Goal: Task Accomplishment & Management: Manage account settings

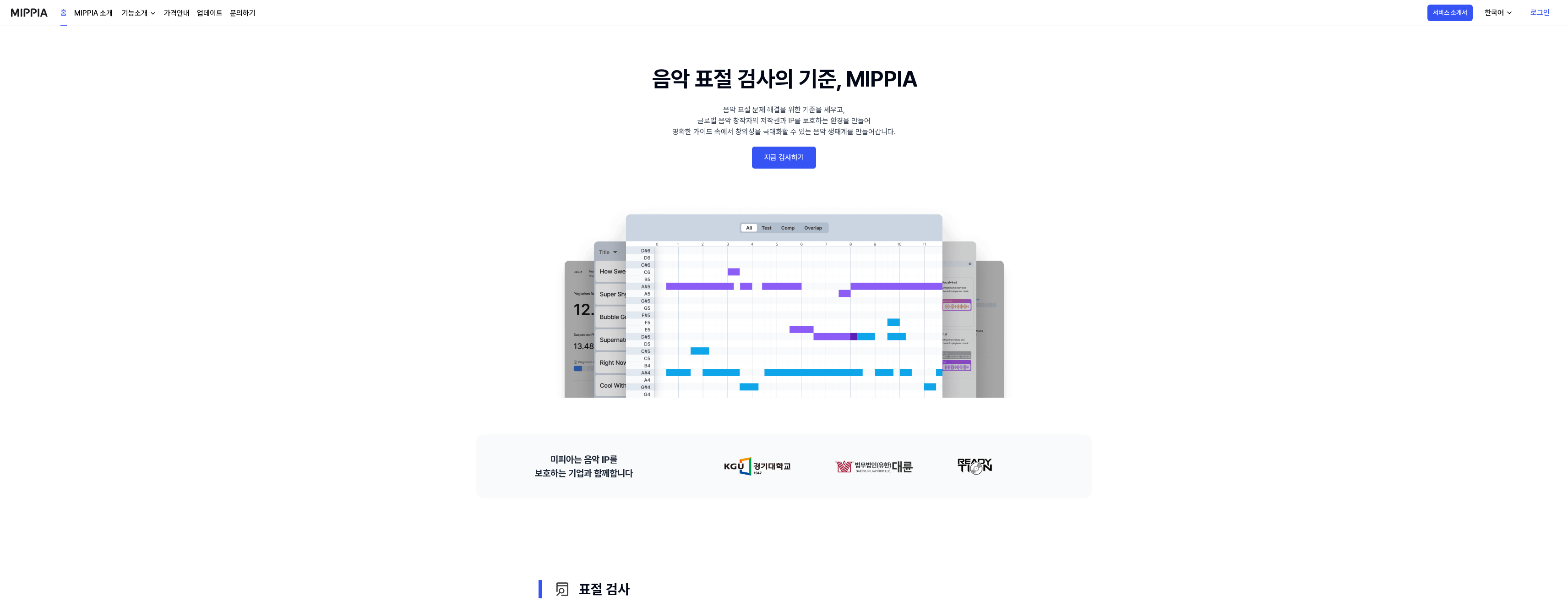
click at [1540, 15] on link "로그인" at bounding box center [1540, 13] width 34 height 26
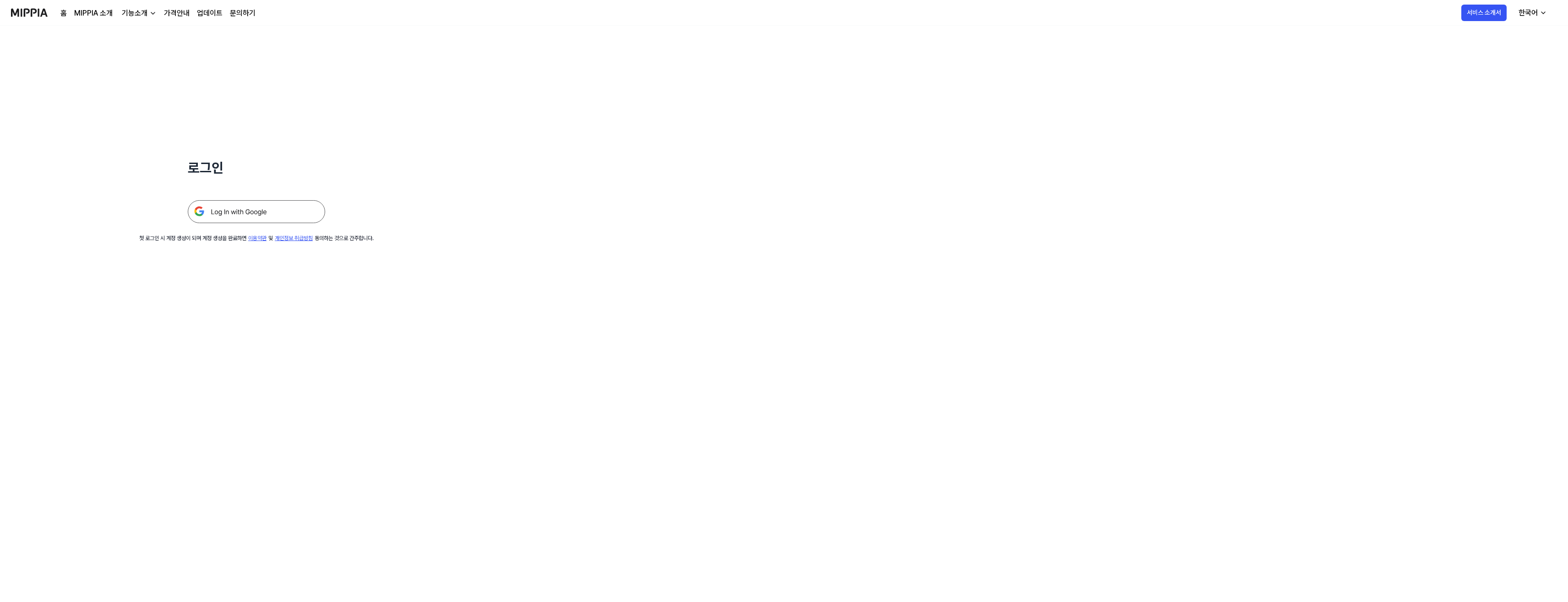
click at [245, 212] on img at bounding box center [256, 212] width 137 height 23
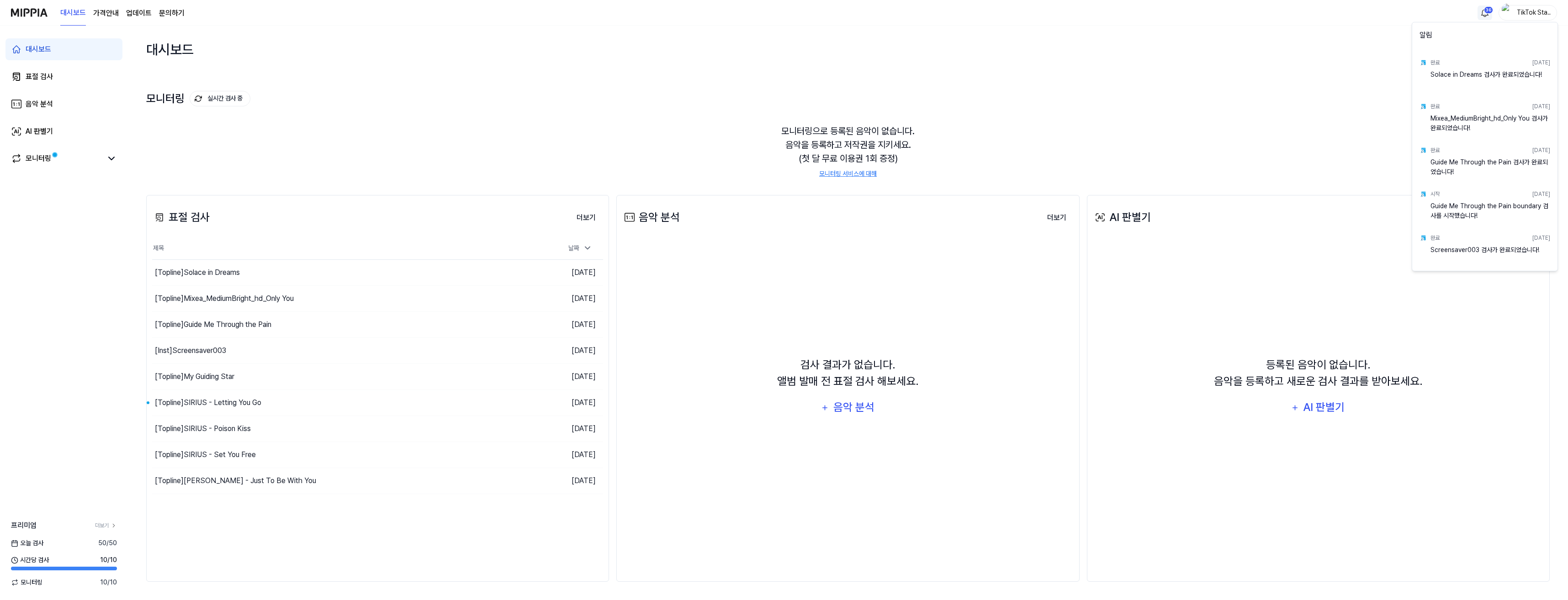
click at [1486, 16] on html "대시보드 가격안내 업데이트 문의하기 36 TikTok Star (슈크) 대시보드 표절 검사 음악 분석 AI 판별기 모니터링 프리미엄 더보기 […" at bounding box center [784, 300] width 1568 height 600
click at [1267, 74] on html "대시보드 가격안내 업데이트 문의하기 TikTok Star (슈크) 대시보드 표절 검사 음악 분석 AI 판별기 모니터링 프리미엄 더보기 [DAT…" at bounding box center [784, 300] width 1568 height 600
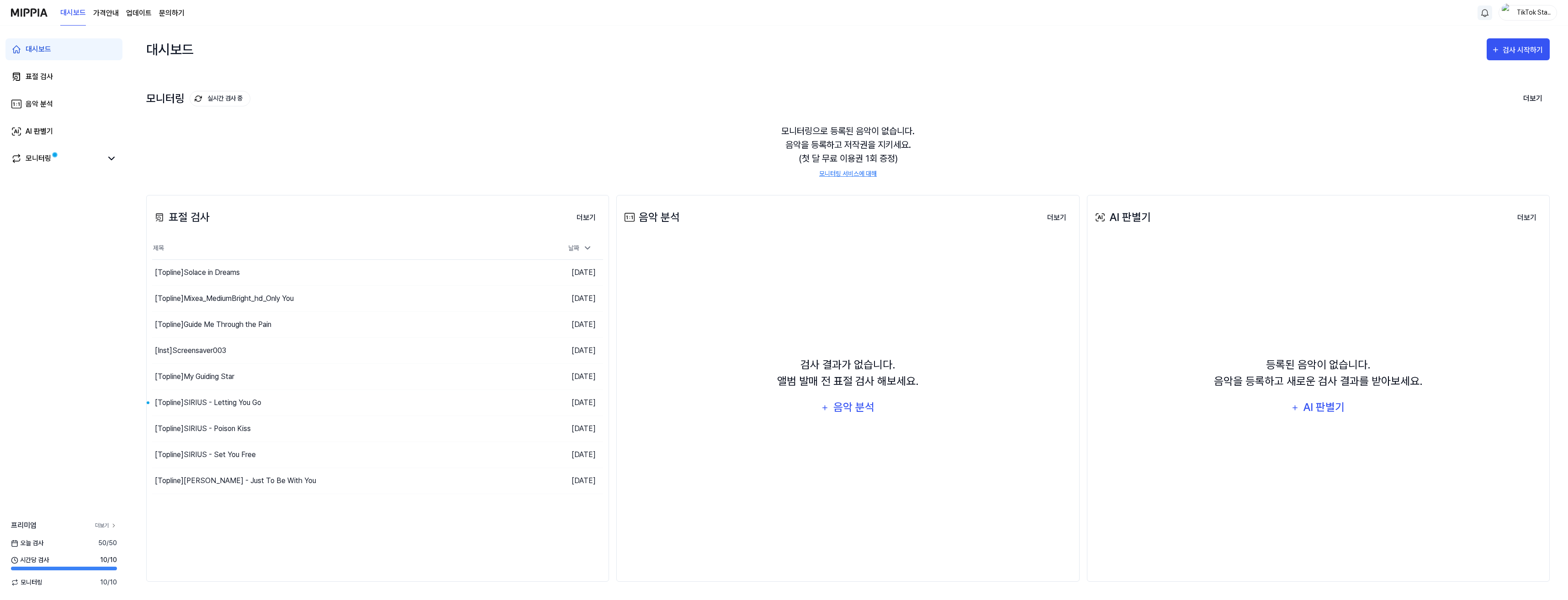
click at [114, 525] on icon at bounding box center [114, 526] width 7 height 7
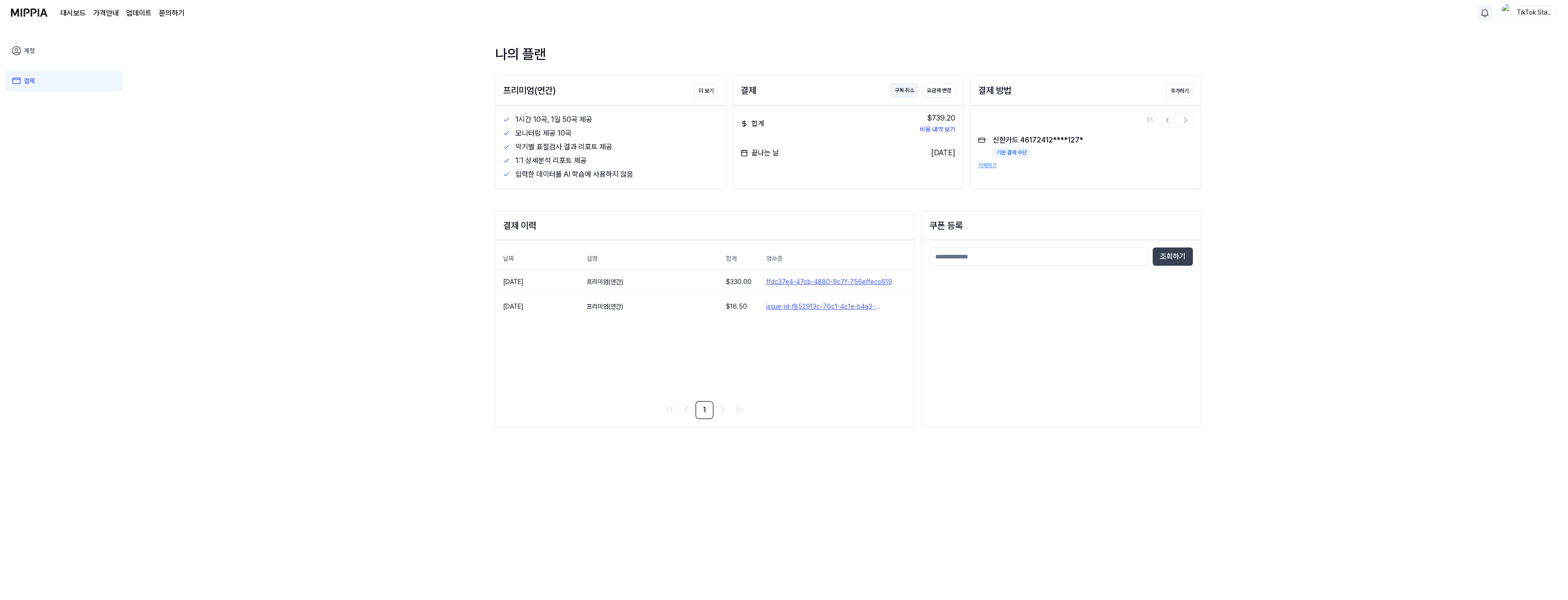
click at [906, 91] on button "구독 취소" at bounding box center [905, 91] width 28 height 15
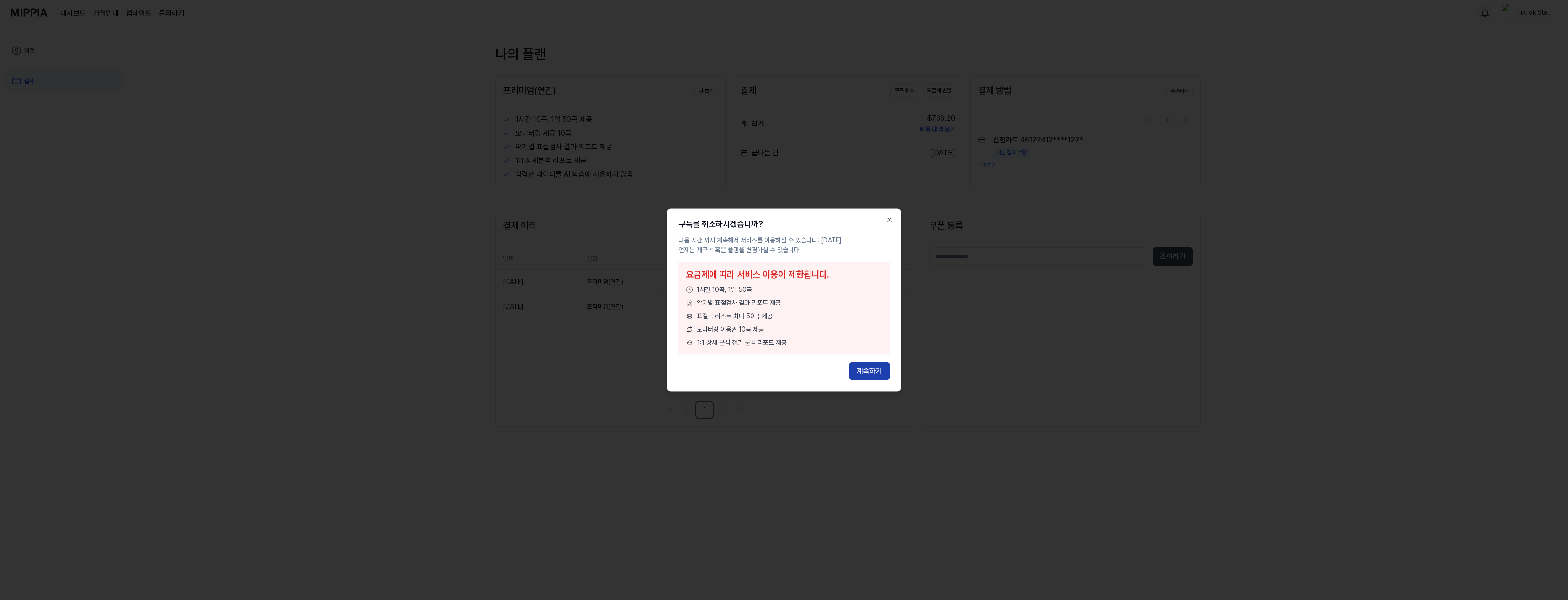
click at [867, 372] on button "계속하기" at bounding box center [869, 371] width 40 height 18
click at [873, 371] on button "계속하기" at bounding box center [869, 371] width 40 height 18
click at [873, 371] on button "계속하기" at bounding box center [869, 371] width 40 height 18
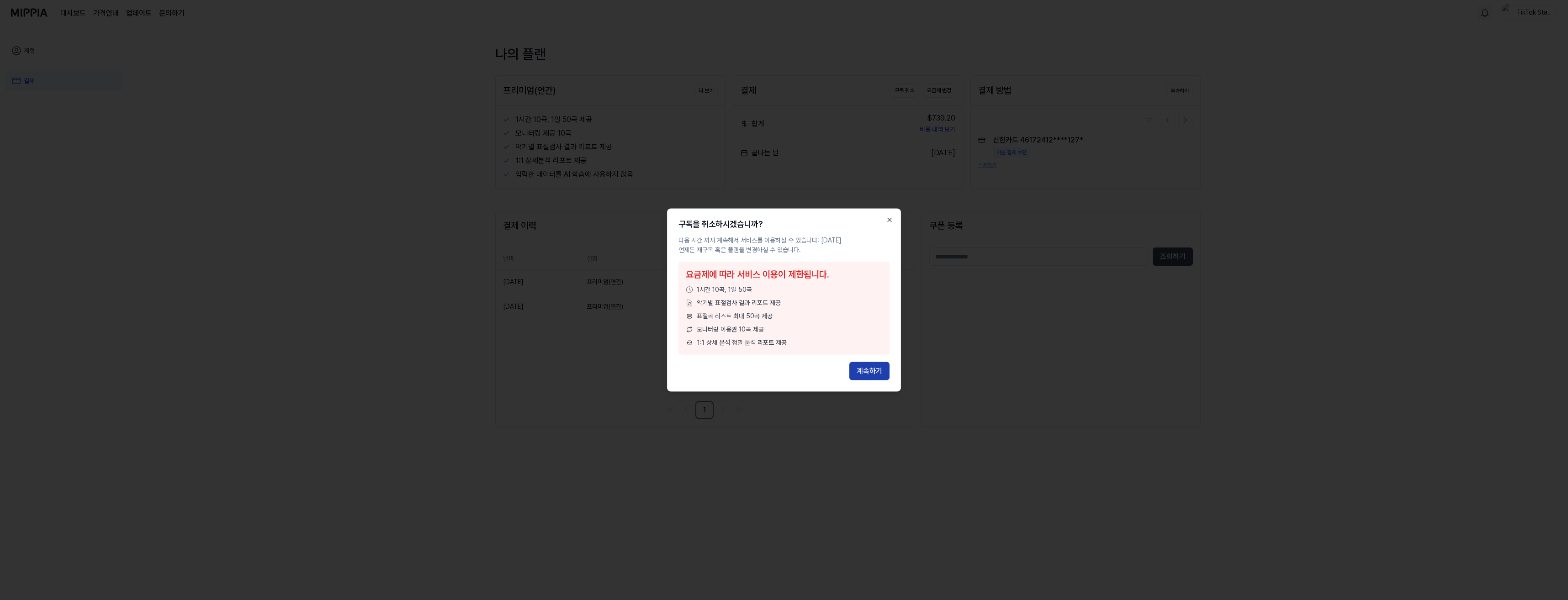
click at [873, 371] on button "계속하기" at bounding box center [869, 371] width 40 height 18
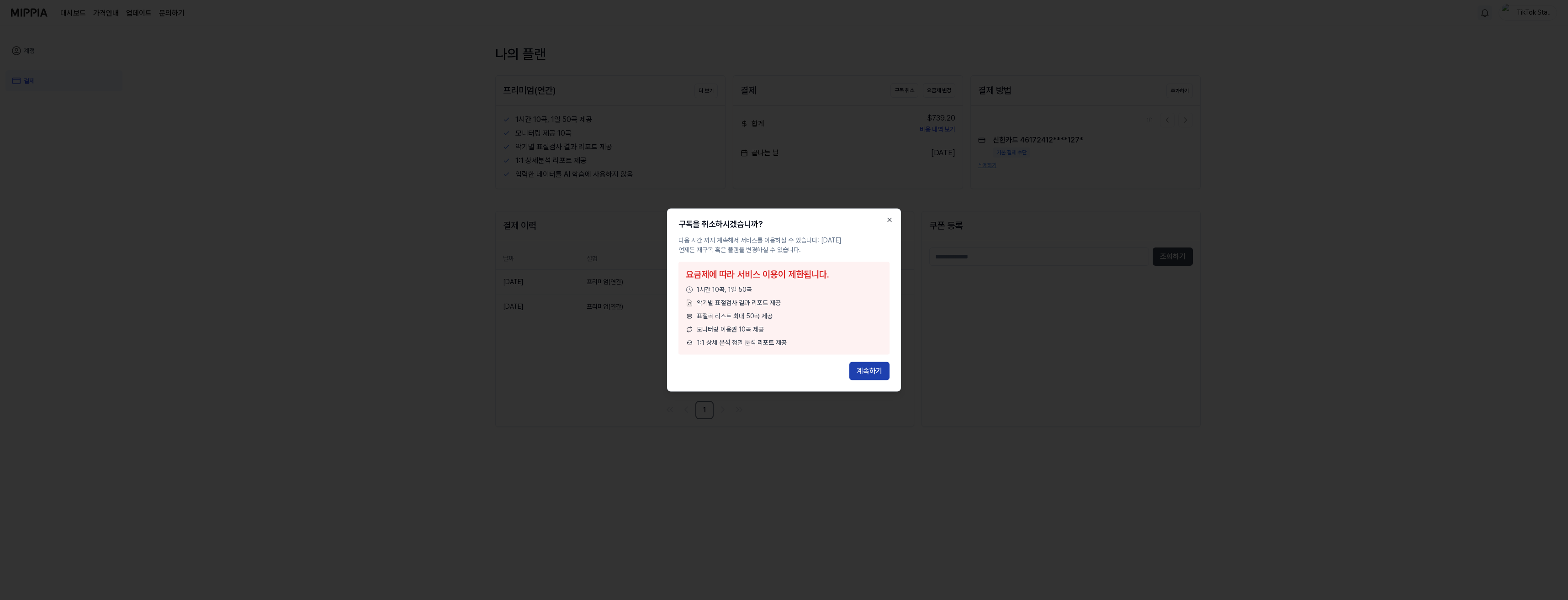
click at [873, 371] on button "계속하기" at bounding box center [869, 371] width 40 height 18
click at [874, 369] on button "계속하기" at bounding box center [869, 371] width 40 height 18
click at [887, 220] on icon "button" at bounding box center [889, 220] width 7 height 7
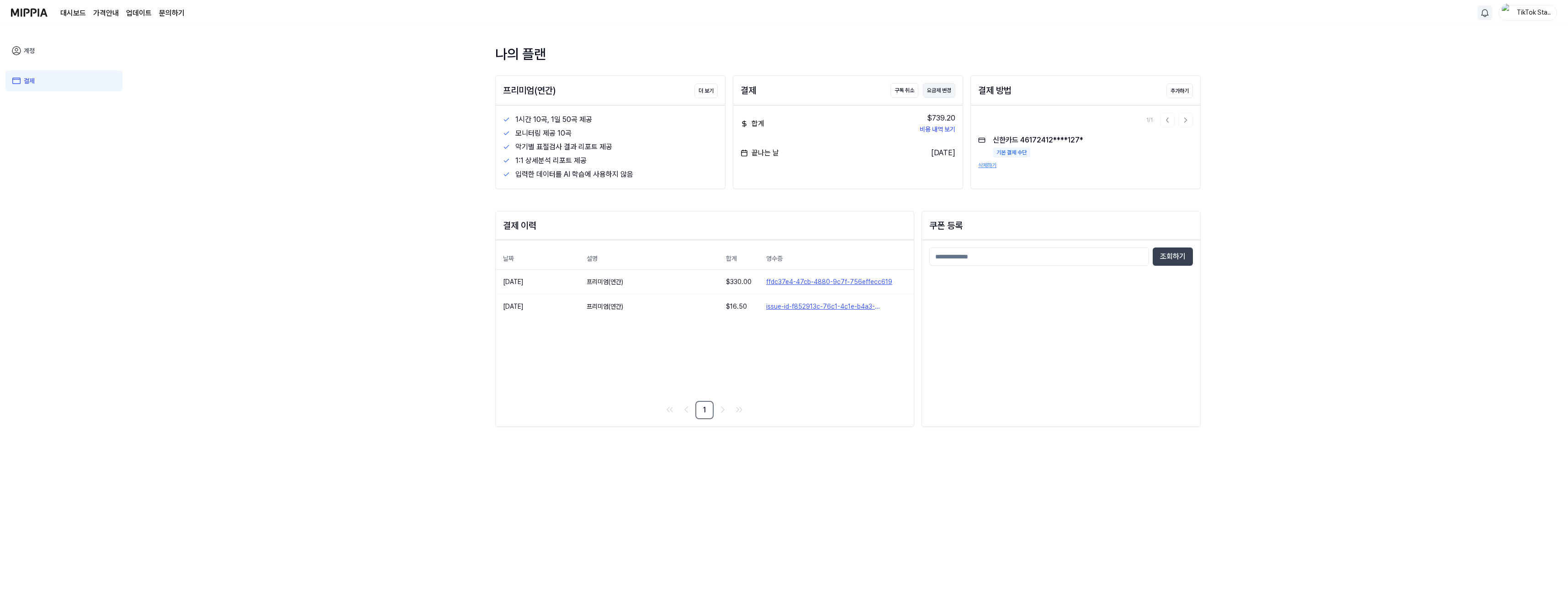
click at [943, 86] on button "요금제 변경" at bounding box center [939, 91] width 32 height 15
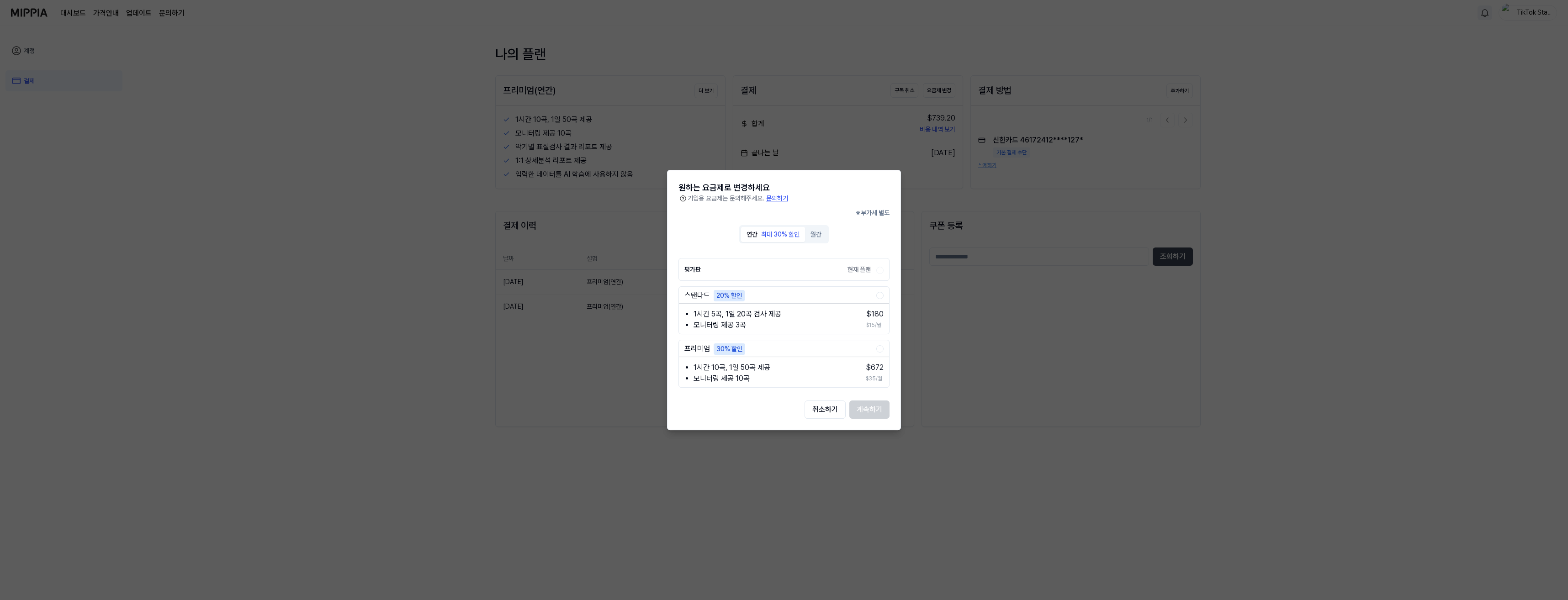
click at [881, 296] on button "스탠다드 20% 할인" at bounding box center [880, 296] width 7 height 7
click at [867, 411] on button "계속하기" at bounding box center [869, 410] width 40 height 18
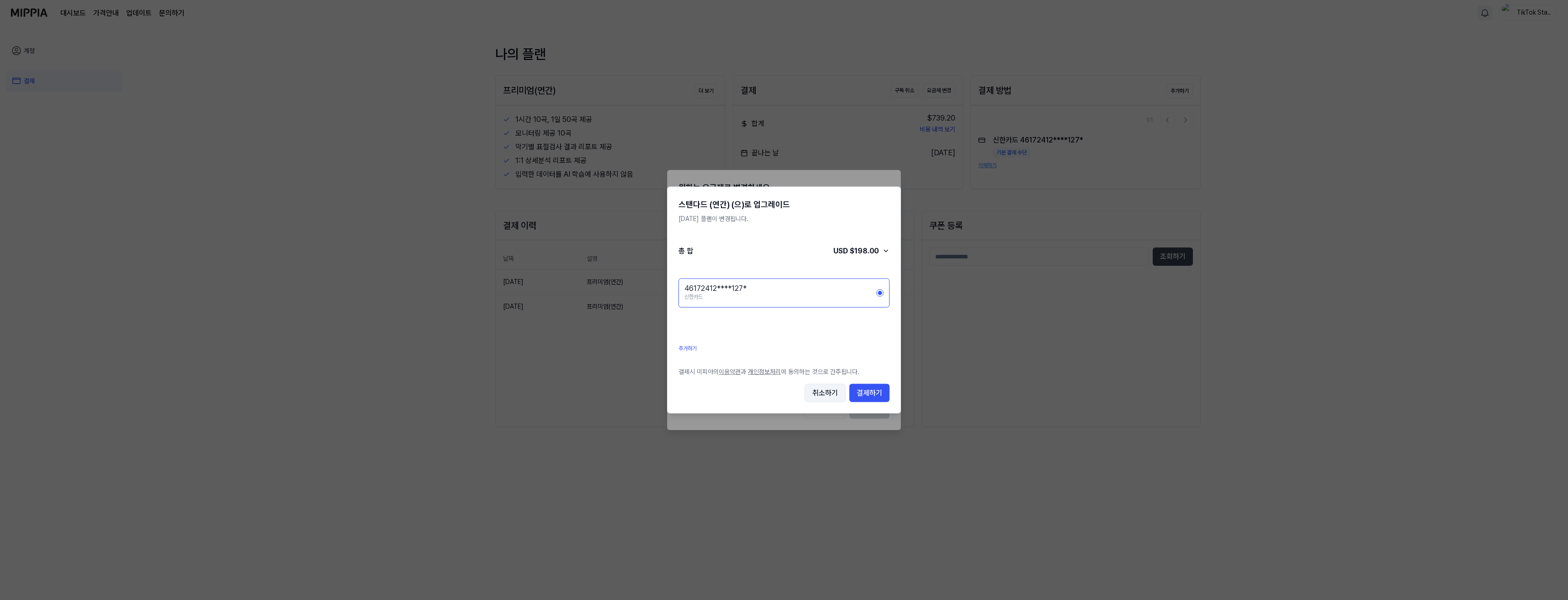
click at [828, 400] on button "취소하기" at bounding box center [825, 393] width 41 height 18
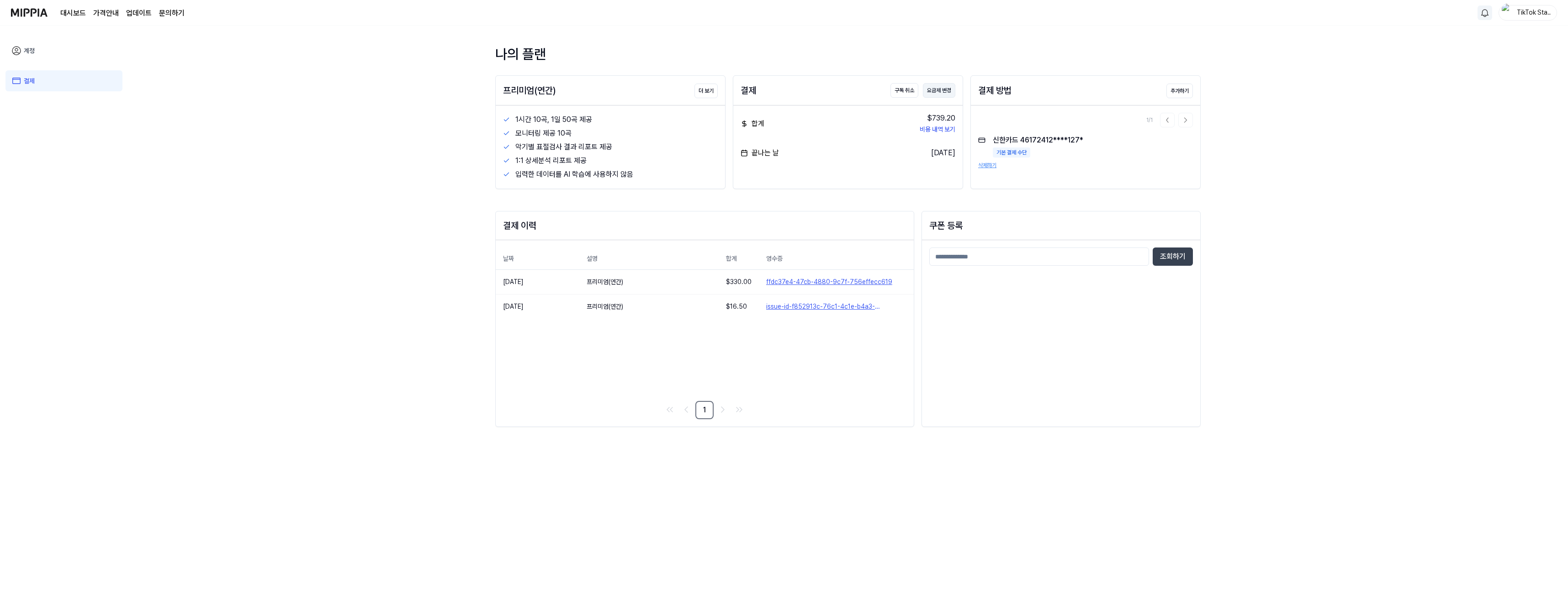
click at [940, 91] on button "요금제 변경" at bounding box center [939, 91] width 32 height 15
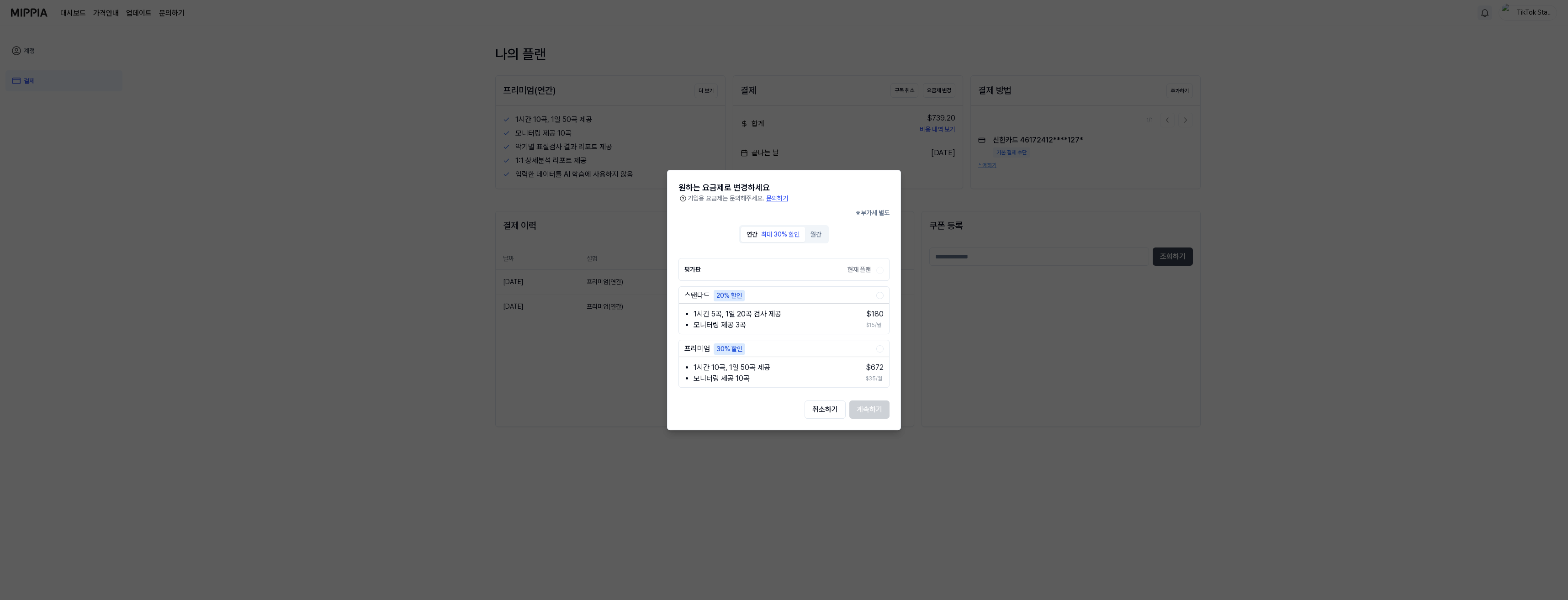
click at [878, 296] on button "스탠다드 20% 할인" at bounding box center [880, 296] width 7 height 7
click at [826, 408] on button "취소하기" at bounding box center [825, 410] width 41 height 18
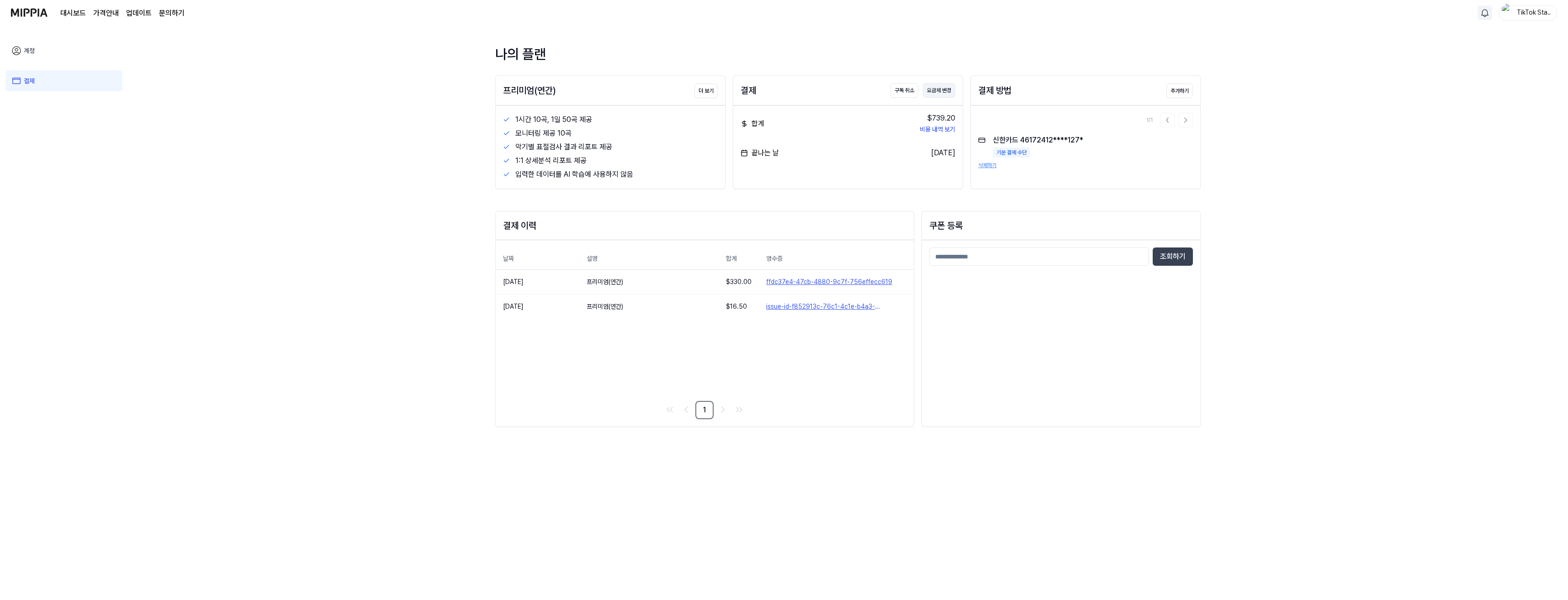
click at [941, 92] on button "요금제 변경" at bounding box center [939, 91] width 32 height 15
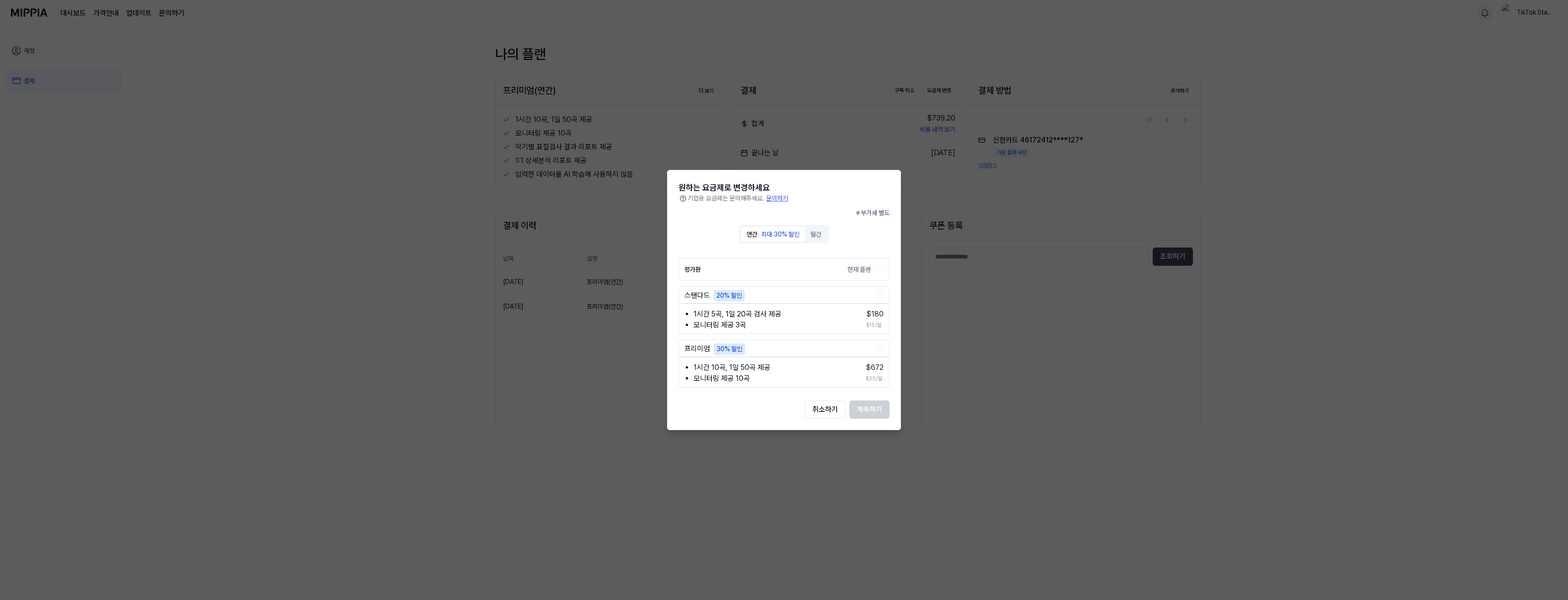
click at [883, 294] on button "스탠다드 20% 할인" at bounding box center [880, 296] width 7 height 7
click at [835, 410] on button "취소하기" at bounding box center [825, 410] width 41 height 18
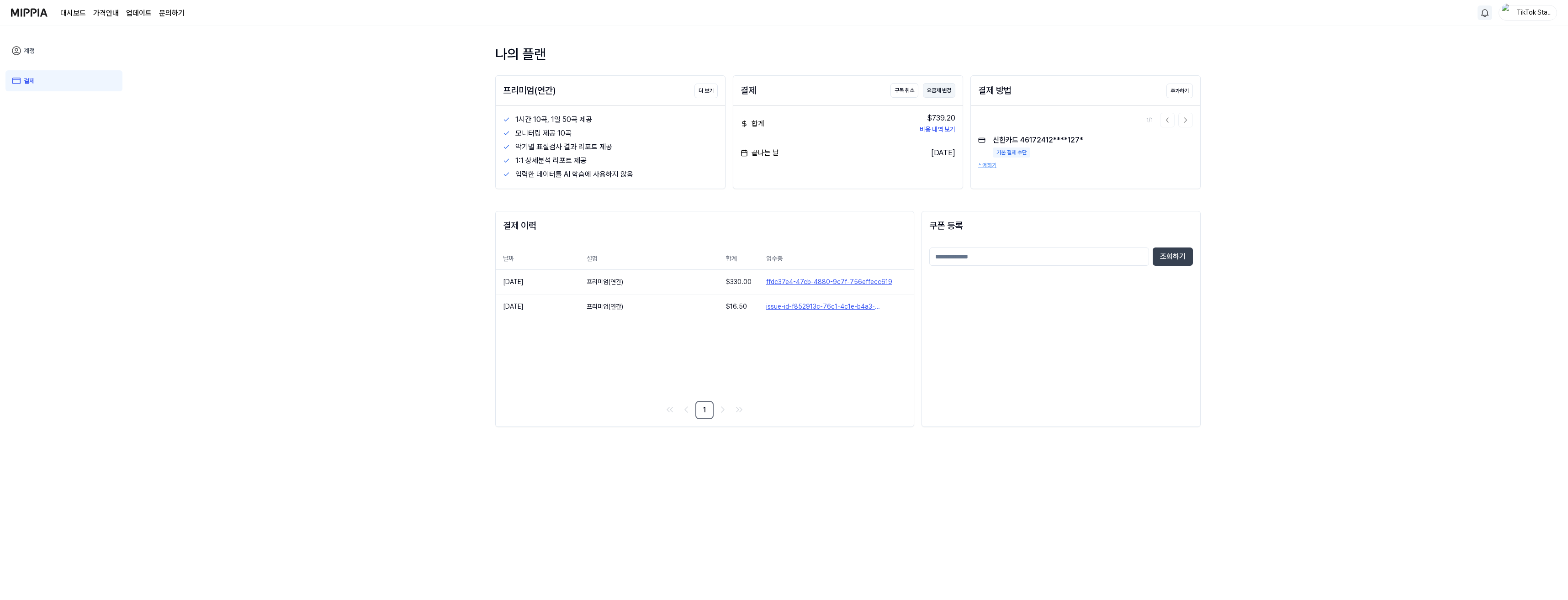
click at [946, 89] on button "요금제 변경" at bounding box center [939, 91] width 32 height 15
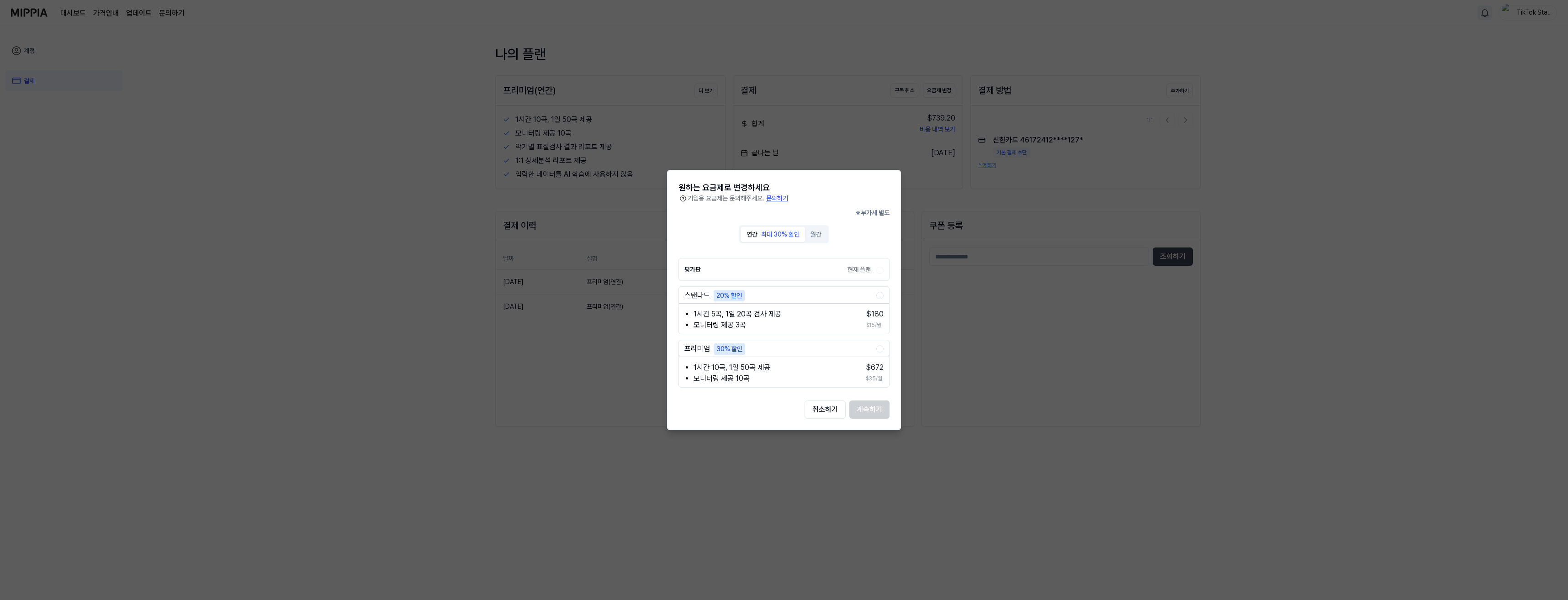
click at [884, 294] on div "스탠다드 20% 할인" at bounding box center [783, 296] width 210 height 12
click at [880, 295] on circle "button" at bounding box center [880, 296] width 4 height 4
click at [869, 411] on button "계속하기" at bounding box center [869, 410] width 40 height 18
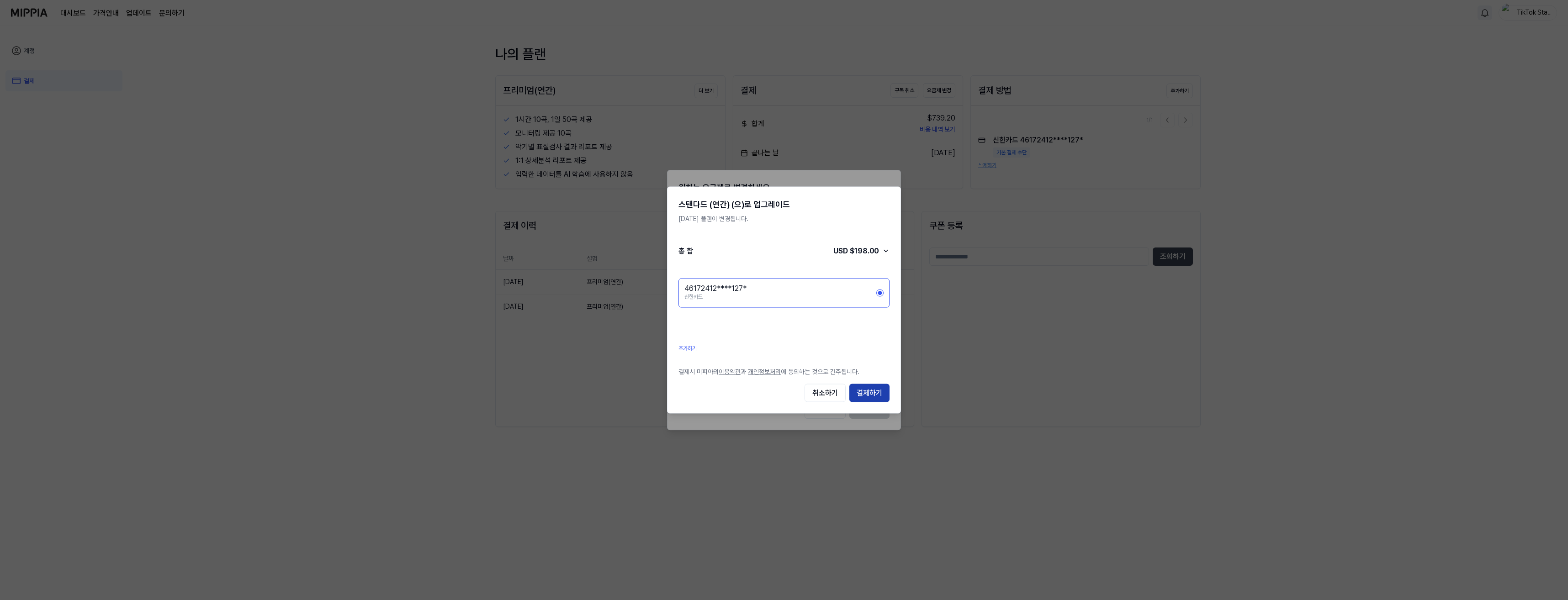
click at [867, 396] on button "결제하기" at bounding box center [869, 393] width 40 height 18
click at [833, 394] on button "취소하기" at bounding box center [825, 393] width 41 height 18
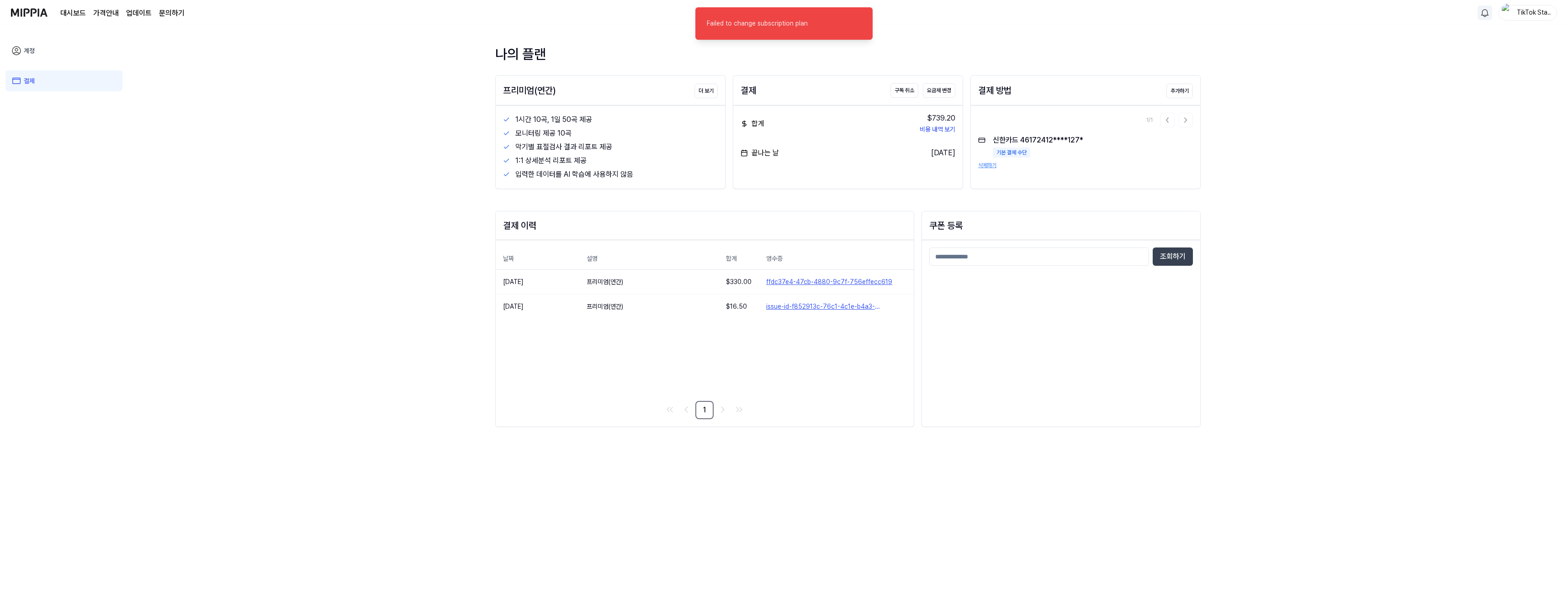
click at [954, 343] on div "조회하기" at bounding box center [1061, 333] width 278 height 186
click at [935, 155] on div "[DATE]" at bounding box center [943, 153] width 24 height 11
drag, startPoint x: 935, startPoint y: 155, endPoint x: 824, endPoint y: 159, distance: 111.1
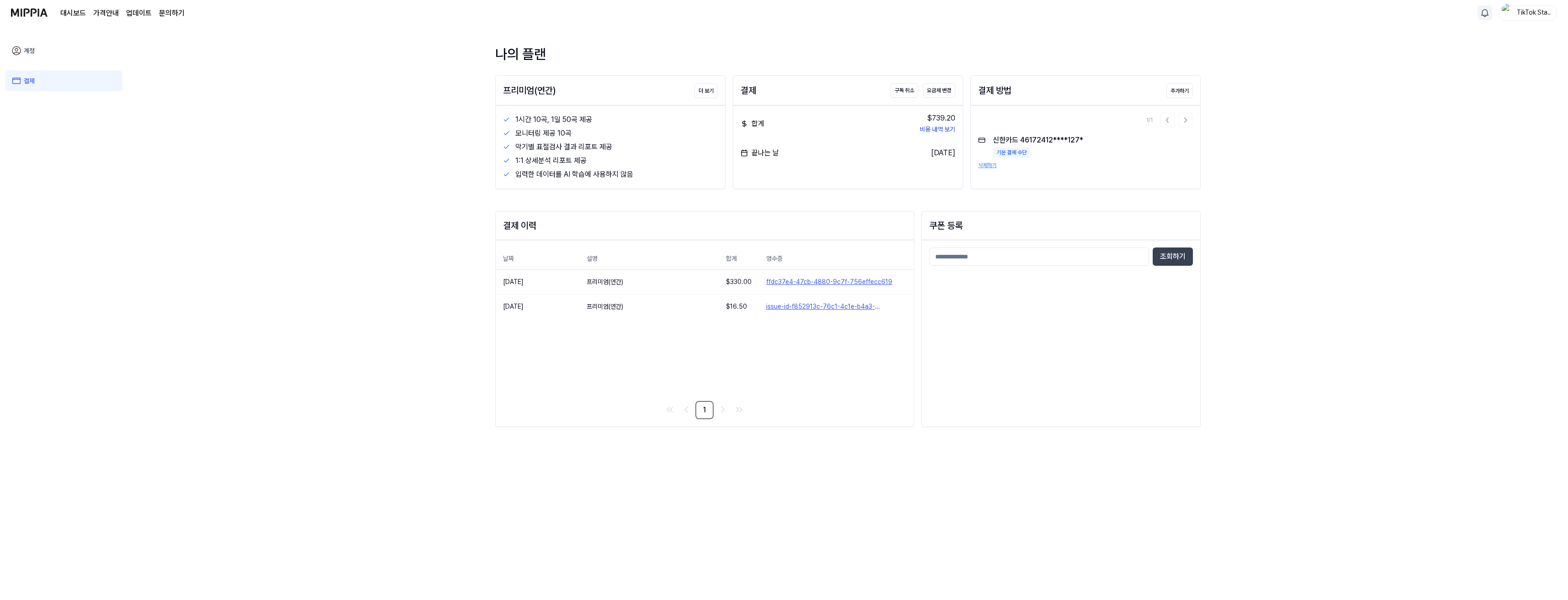
click at [824, 159] on div "합계 $739.20 비용 내역 보기 끝나는 날 [DATE]" at bounding box center [848, 135] width 229 height 60
click at [946, 131] on button "비용 내역 보기" at bounding box center [937, 130] width 36 height 10
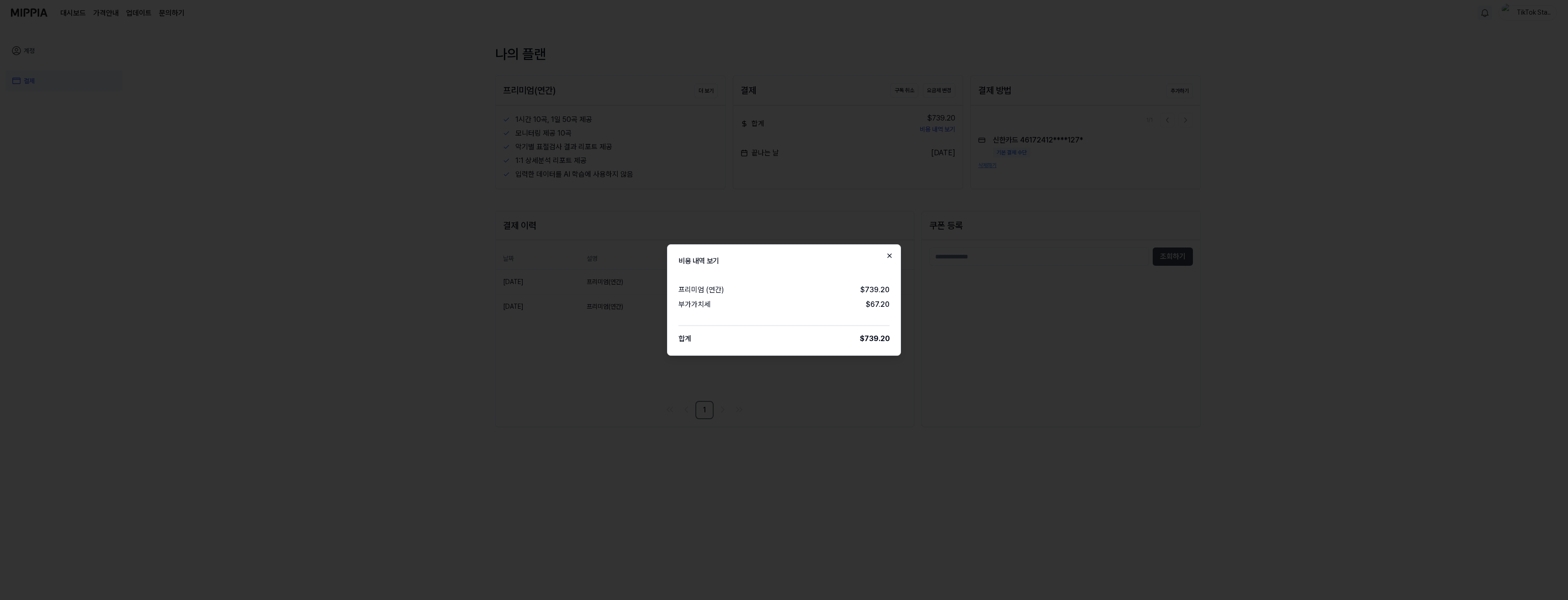
click at [889, 254] on icon "button" at bounding box center [889, 256] width 7 height 7
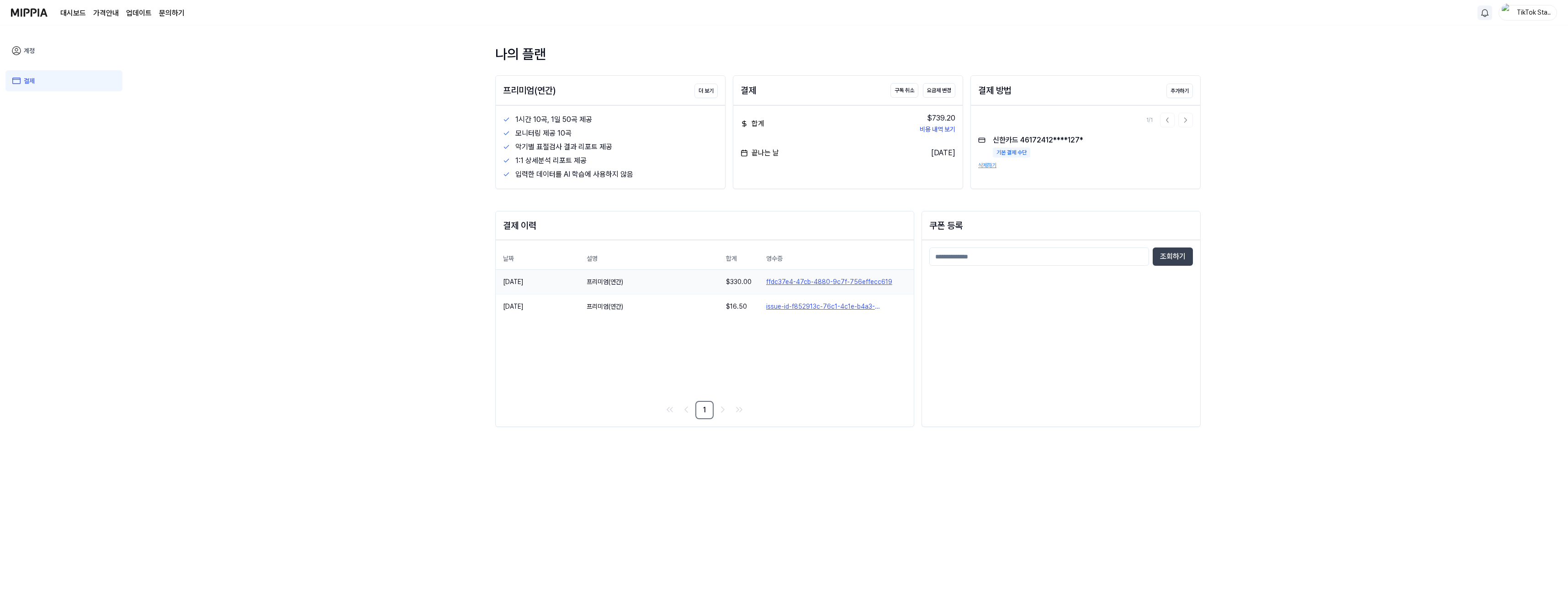
click at [779, 281] on link "ffdc37e4-47cb-4880-9c7f-756effecc619" at bounding box center [836, 282] width 140 height 10
click at [22, 44] on link "계정" at bounding box center [64, 51] width 117 height 21
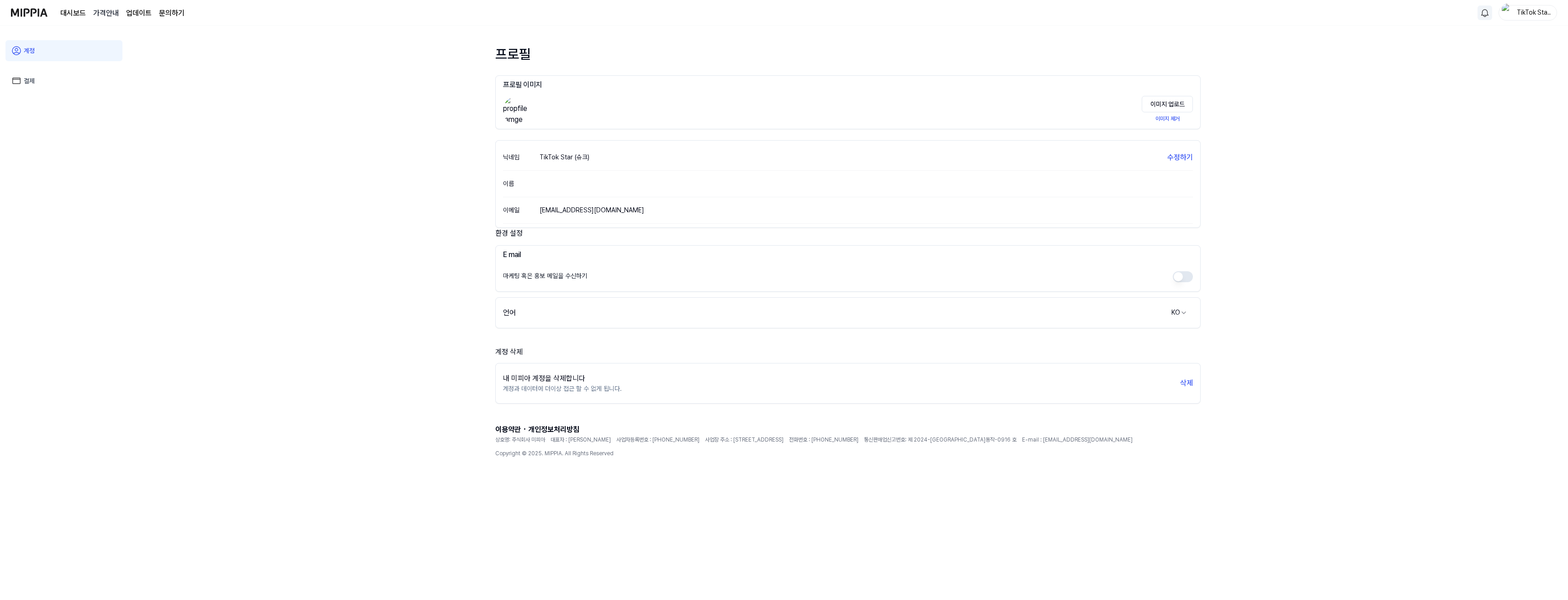
click at [111, 12] on 버튼 "가격안내" at bounding box center [106, 13] width 26 height 11
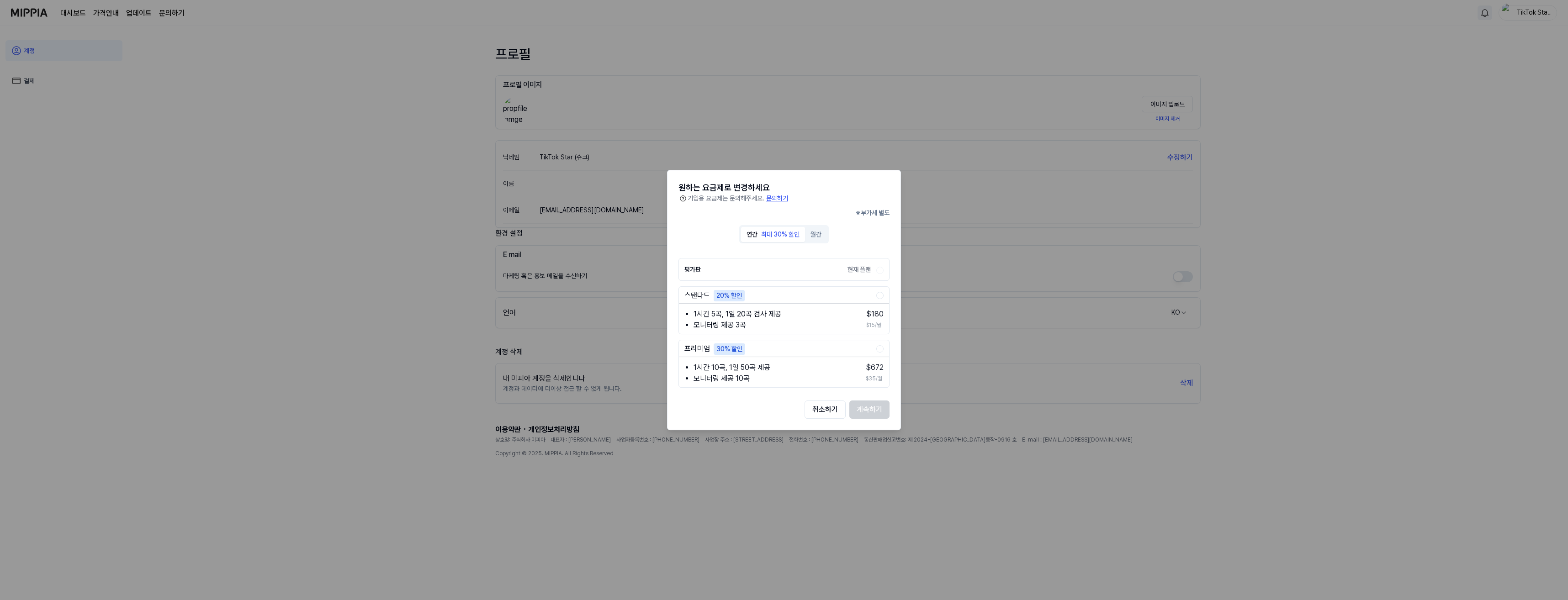
click at [822, 235] on button "월간" at bounding box center [816, 234] width 22 height 15
click at [774, 232] on div "최대 30% 할인" at bounding box center [780, 235] width 38 height 10
click at [818, 412] on button "취소하기" at bounding box center [825, 410] width 41 height 18
